Goal: Task Accomplishment & Management: Complete application form

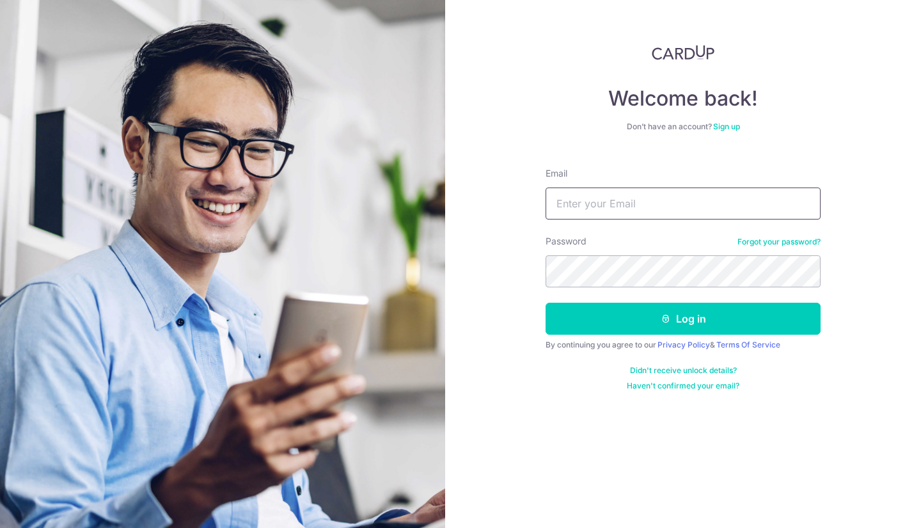
click at [625, 209] on input "Email" at bounding box center [683, 203] width 275 height 32
type input "tans"
